Goal: Information Seeking & Learning: Learn about a topic

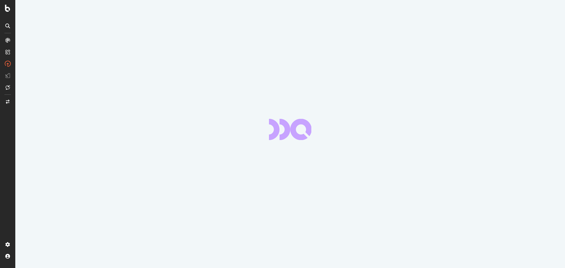
scroll to position [79, 0]
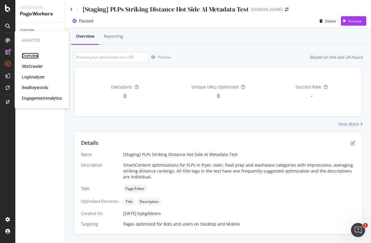
click at [32, 56] on div "Overview" at bounding box center [30, 56] width 17 height 6
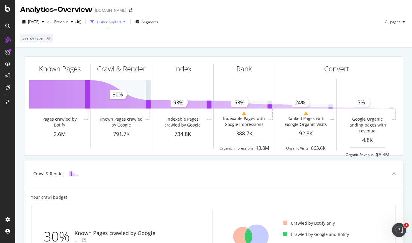
click at [9, 131] on div at bounding box center [8, 125] width 14 height 179
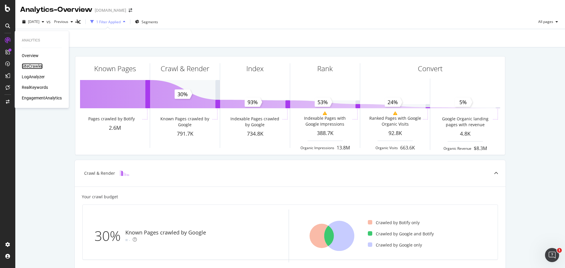
click at [32, 66] on div "SiteCrawler" at bounding box center [32, 66] width 21 height 6
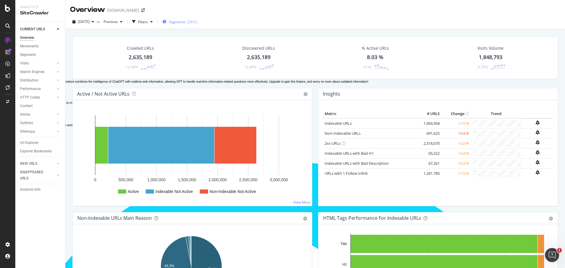
click at [197, 22] on div "Segments [DATE]" at bounding box center [180, 21] width 35 height 5
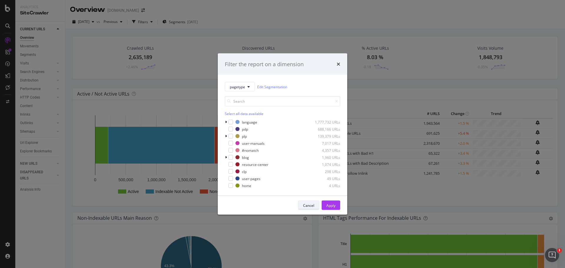
click at [315, 206] on button "Cancel" at bounding box center [308, 205] width 21 height 9
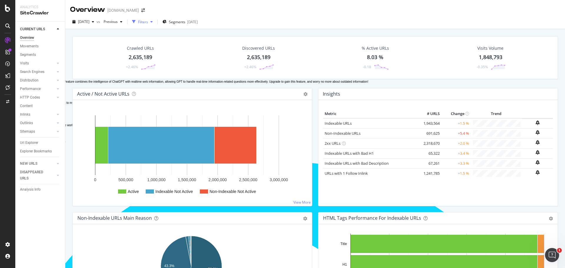
click at [148, 22] on div "Filters" at bounding box center [143, 21] width 10 height 5
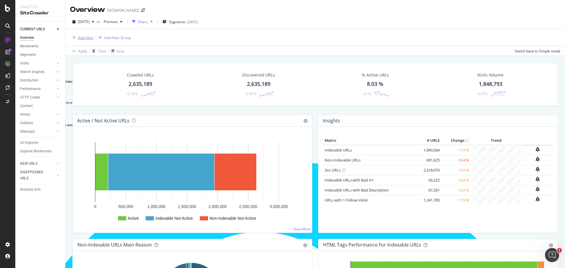
click at [80, 35] on div "Add Filter" at bounding box center [86, 37] width 16 height 5
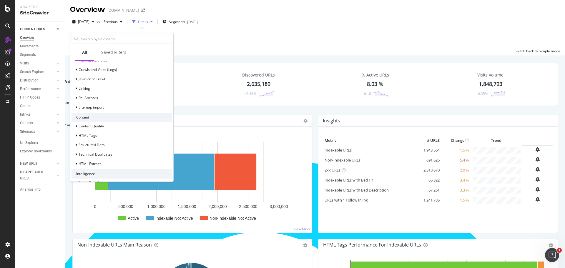
scroll to position [221, 0]
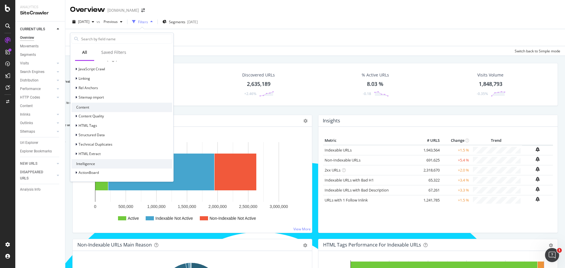
click at [248, 58] on div "Crawled URLs 2,635,189 +2.46% Discovered URLs 2,635,189 +2.46% % Active URLs 8.…" at bounding box center [315, 190] width 500 height 268
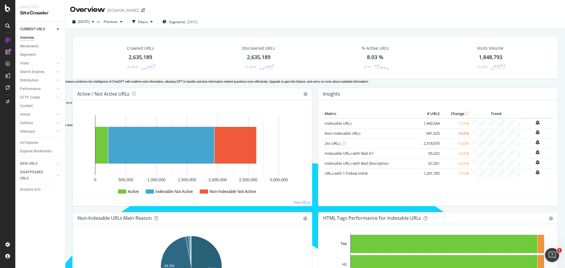
drag, startPoint x: 29, startPoint y: 142, endPoint x: 19, endPoint y: 139, distance: 9.8
click at [29, 142] on div "Url Explorer" at bounding box center [29, 143] width 18 height 6
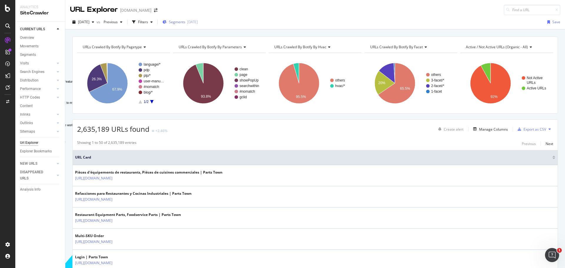
click at [185, 23] on span "Segments" at bounding box center [177, 21] width 16 height 5
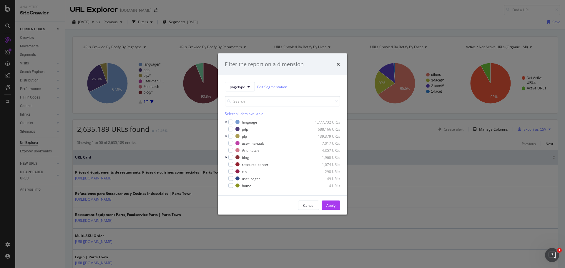
click at [281, 18] on div "Filter the report on a dimension pagetype Edit Segmentation Select all data ava…" at bounding box center [282, 134] width 565 height 268
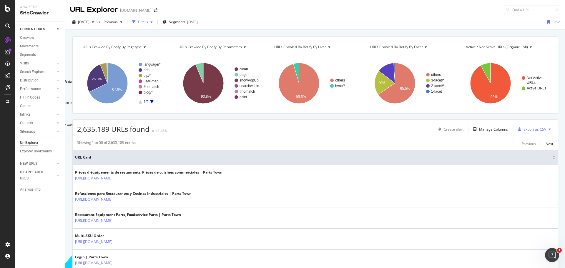
click at [155, 22] on div "button" at bounding box center [151, 22] width 7 height 4
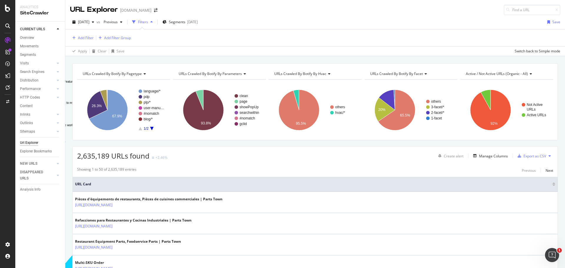
click at [148, 22] on div "Filters" at bounding box center [143, 21] width 10 height 5
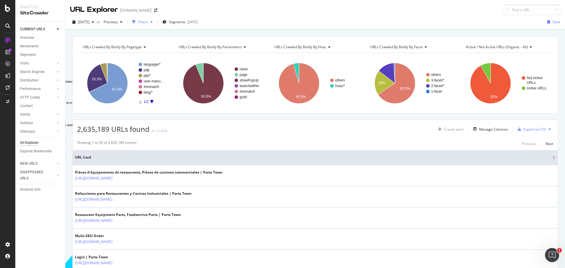
click at [148, 22] on div "Filters" at bounding box center [143, 21] width 10 height 5
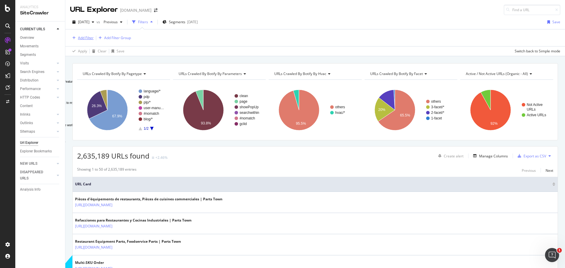
click at [83, 38] on div "Add Filter" at bounding box center [86, 37] width 16 height 5
click at [343, 8] on div "URL Explorer [DOMAIN_NAME]" at bounding box center [315, 7] width 500 height 15
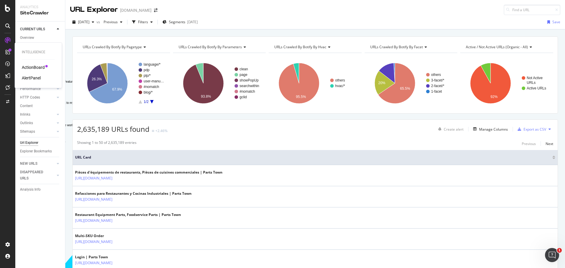
click at [37, 68] on div "ActionBoard" at bounding box center [33, 67] width 23 height 6
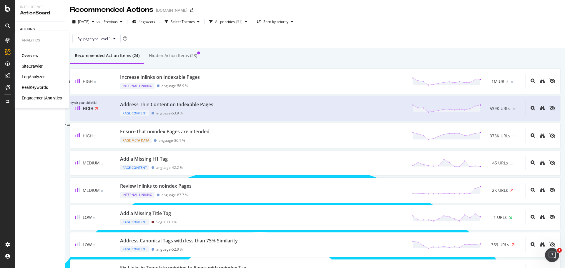
click at [39, 76] on div "LogAnalyzer" at bounding box center [33, 77] width 23 height 6
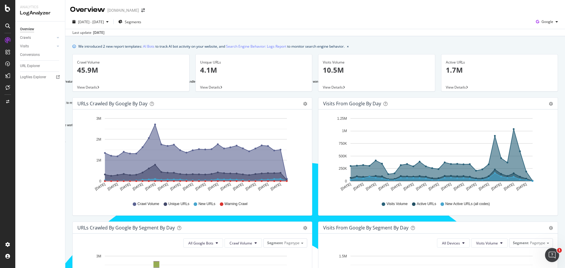
click at [33, 28] on div "Overview" at bounding box center [27, 29] width 14 height 6
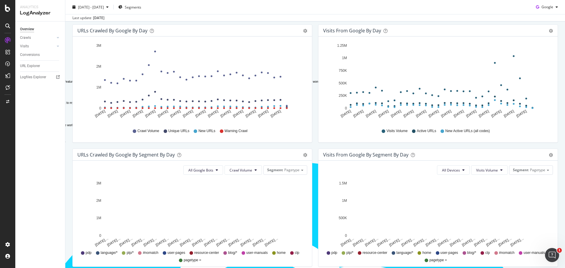
scroll to position [88, 0]
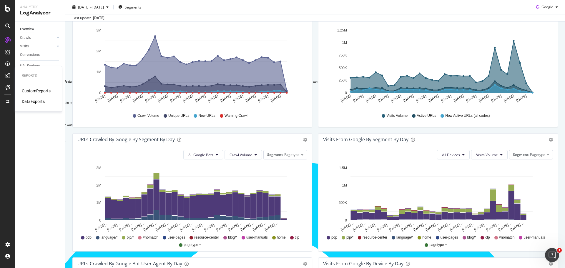
click at [36, 91] on div "CustomReports" at bounding box center [36, 91] width 29 height 6
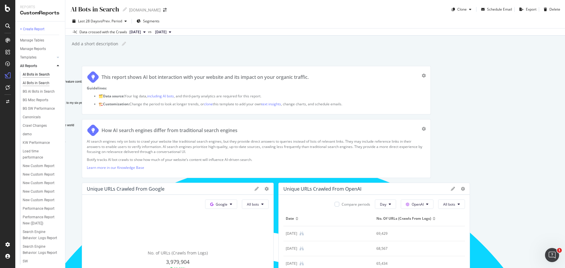
click at [39, 84] on div "AI Bots in Search" at bounding box center [36, 83] width 27 height 6
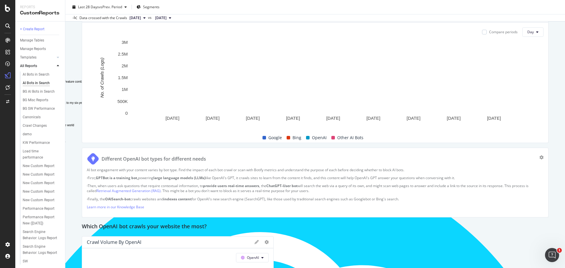
scroll to position [383, 0]
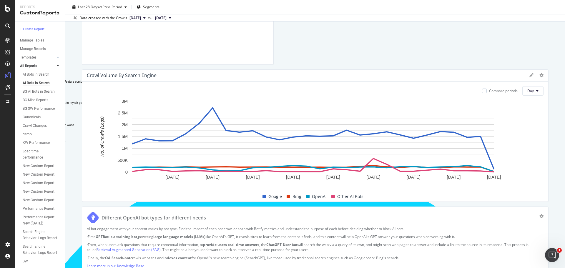
click at [58, 65] on icon at bounding box center [58, 66] width 2 height 4
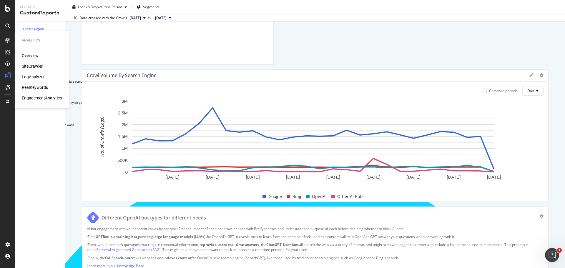
click at [34, 87] on div "RealKeywords" at bounding box center [35, 87] width 26 height 6
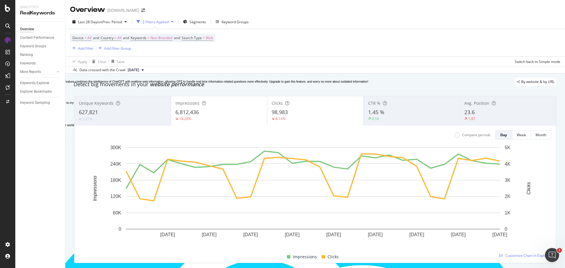
click at [327, 10] on div "Overview [DOMAIN_NAME]" at bounding box center [315, 7] width 500 height 15
click at [201, 22] on span "Segments" at bounding box center [198, 21] width 16 height 5
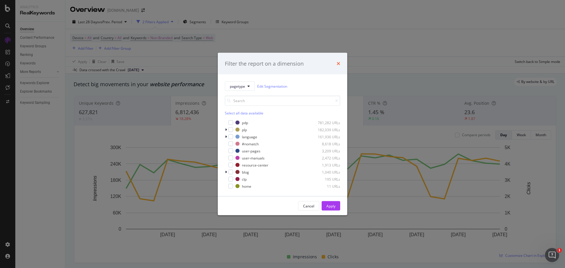
click at [341, 61] on div "Filter the report on a dimension" at bounding box center [283, 64] width 130 height 22
click at [339, 63] on icon "times" at bounding box center [339, 63] width 4 height 5
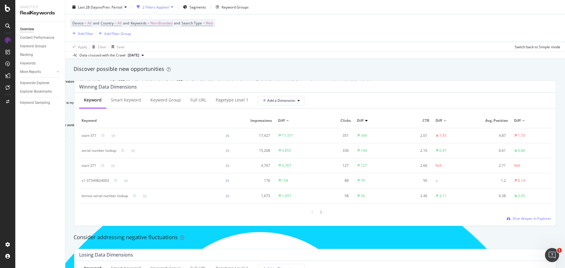
scroll to position [500, 0]
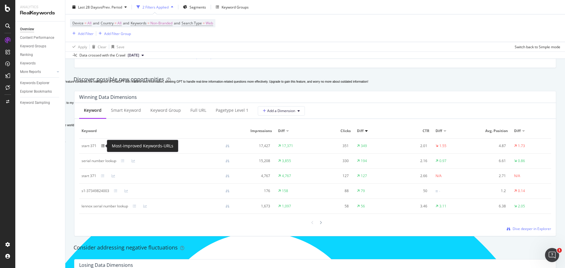
click at [103, 146] on icon at bounding box center [103, 146] width 4 height 4
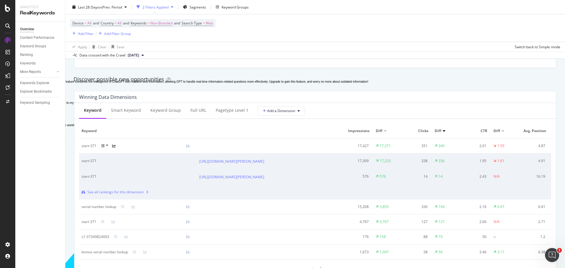
click at [115, 146] on icon at bounding box center [114, 146] width 4 height 4
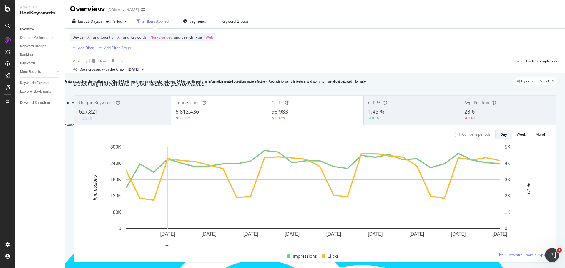
scroll to position [0, 0]
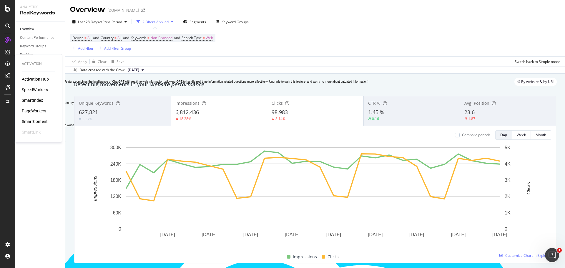
click at [38, 111] on div "PageWorkers" at bounding box center [34, 111] width 24 height 6
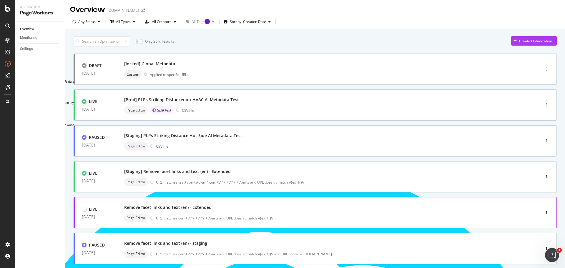
click at [226, 210] on div "Remove facet links and text (en) - Extended" at bounding box center [320, 207] width 392 height 8
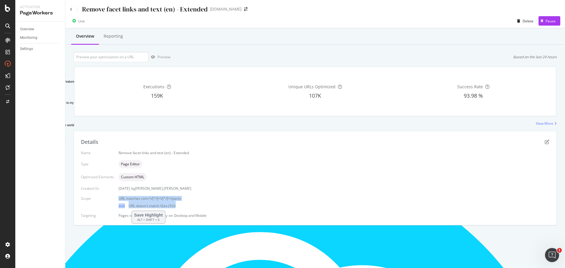
drag, startPoint x: 118, startPoint y: 198, endPoint x: 188, endPoint y: 207, distance: 69.8
type textarea "URL matches com+\/[^/]+\/[^/]+\/parts andURL doesn't match \/(es|fr)\/"
click at [190, 204] on div "URL matches com+\/[^/]+\/[^/]+\/parts and URL doesn't match \/(es|fr)\/" at bounding box center [334, 202] width 431 height 12
click at [115, 36] on div "Reporting" at bounding box center [113, 36] width 19 height 6
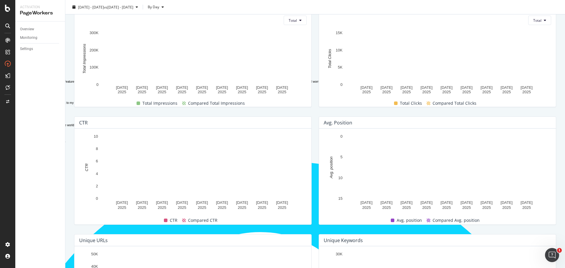
scroll to position [118, 0]
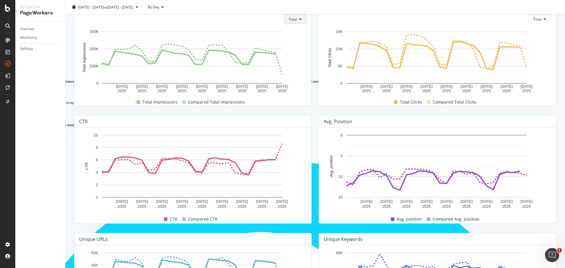
click at [300, 20] on button "Total" at bounding box center [295, 18] width 23 height 9
click at [295, 41] on span "Average" at bounding box center [294, 41] width 14 height 5
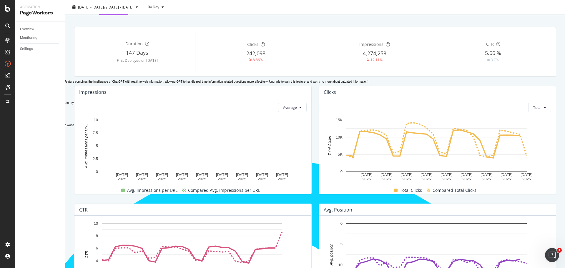
scroll to position [0, 0]
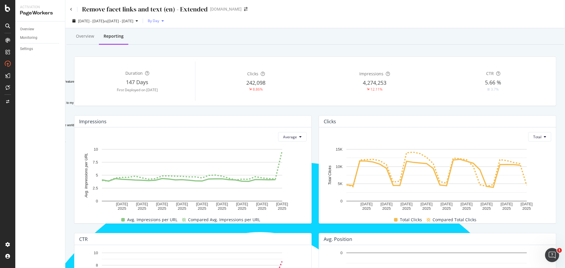
click at [164, 21] on icon "button" at bounding box center [163, 21] width 2 height 4
click at [187, 40] on div "By Week" at bounding box center [182, 43] width 24 height 9
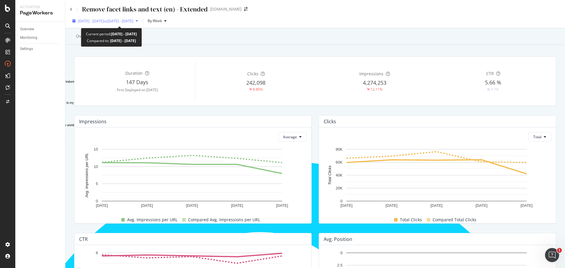
click at [138, 19] on icon "button" at bounding box center [137, 21] width 2 height 4
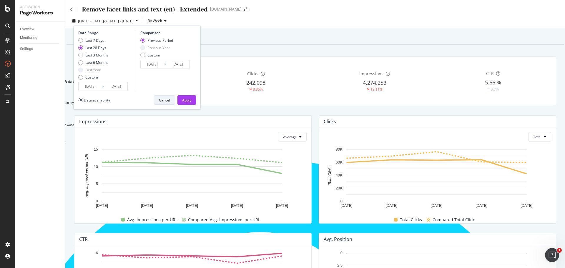
click at [163, 103] on div "Cancel" at bounding box center [164, 100] width 11 height 8
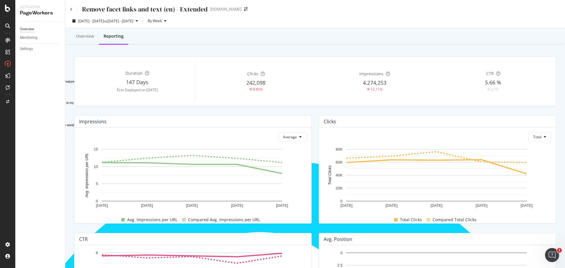
click at [26, 29] on div "Overview" at bounding box center [27, 29] width 14 height 6
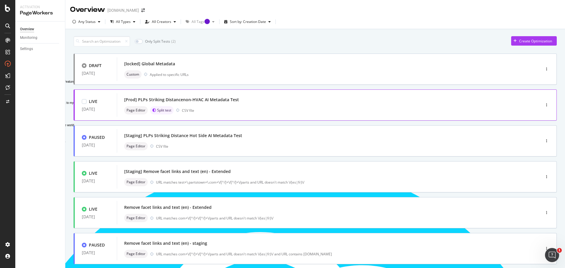
click at [210, 100] on div "[Prod] PLPs Striking Distancenon-HVAC AI Metadata Test" at bounding box center [181, 100] width 115 height 6
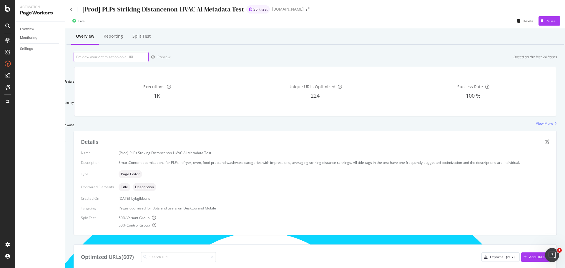
click at [137, 57] on input "url" at bounding box center [111, 57] width 75 height 10
click at [116, 37] on div "Reporting" at bounding box center [113, 36] width 19 height 6
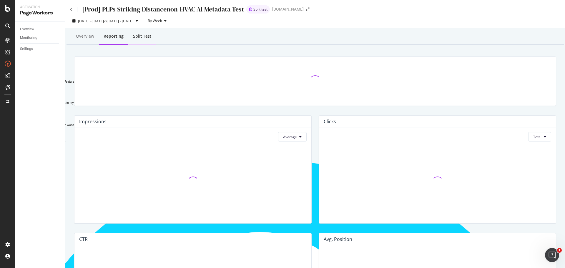
click at [147, 36] on div "Split Test" at bounding box center [142, 36] width 18 height 6
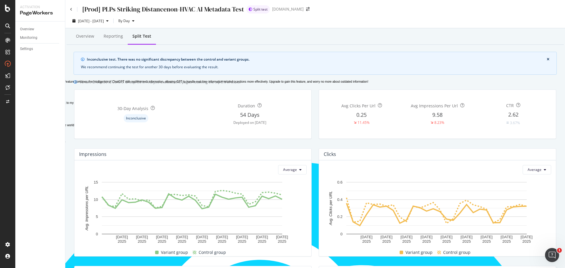
click at [362, 13] on div "[Prod] PLPs Striking Distancenon-HVAC AI Metadata Test Split test [DOMAIN_NAME]" at bounding box center [315, 7] width 500 height 14
click at [436, 13] on div "[Prod] PLPs Striking Distancenon-HVAC AI Metadata Test Split test [DOMAIN_NAME]" at bounding box center [315, 7] width 500 height 14
click at [43, 122] on div "SmartContent" at bounding box center [35, 122] width 26 height 6
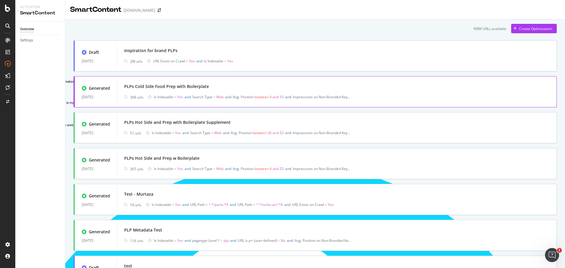
click at [190, 87] on div "PLPs Cold Side Food Prep with Boilerplate" at bounding box center [166, 87] width 85 height 6
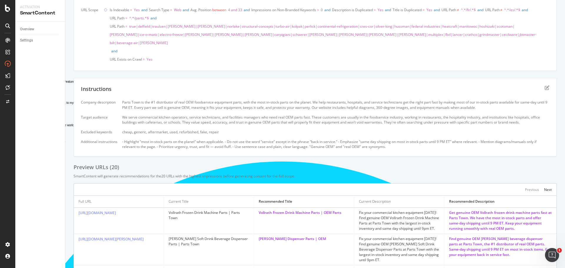
scroll to position [147, 0]
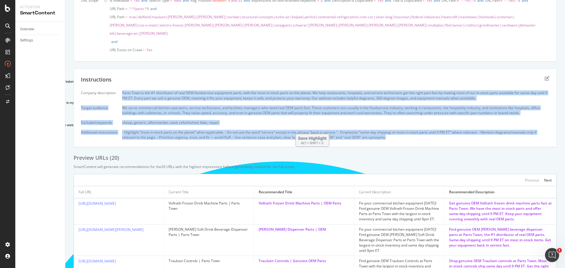
drag, startPoint x: 123, startPoint y: 84, endPoint x: 475, endPoint y: 134, distance: 355.4
click at [475, 134] on div "Instructions Company description Parts Town is the #1 distributor of real OEM f…" at bounding box center [315, 108] width 483 height 79
click at [299, 92] on div "Parts Town is the #1 distributor of real OEM foodservice equipment parts, with …" at bounding box center [335, 95] width 427 height 10
click at [237, 109] on div "Company description Parts Town is the #1 distributor of real OEM foodservice eq…" at bounding box center [315, 114] width 469 height 49
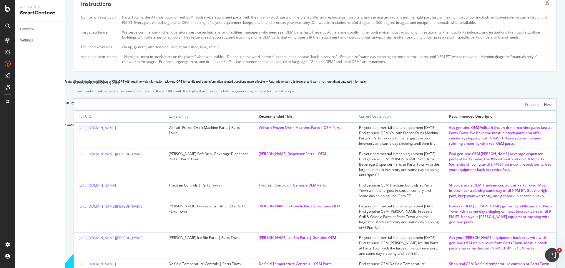
scroll to position [243, 0]
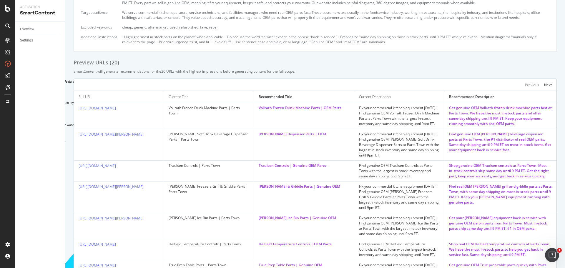
click at [370, 59] on div "Preview URLs ( 20 )" at bounding box center [315, 63] width 483 height 8
click at [360, 48] on div "Add a description Add a description Content Generated Download the file to get …" at bounding box center [315, 66] width 483 height 576
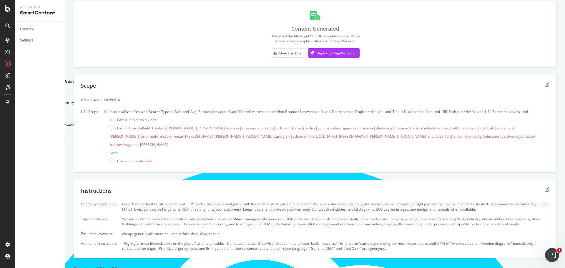
scroll to position [0, 0]
